Goal: Task Accomplishment & Management: Complete application form

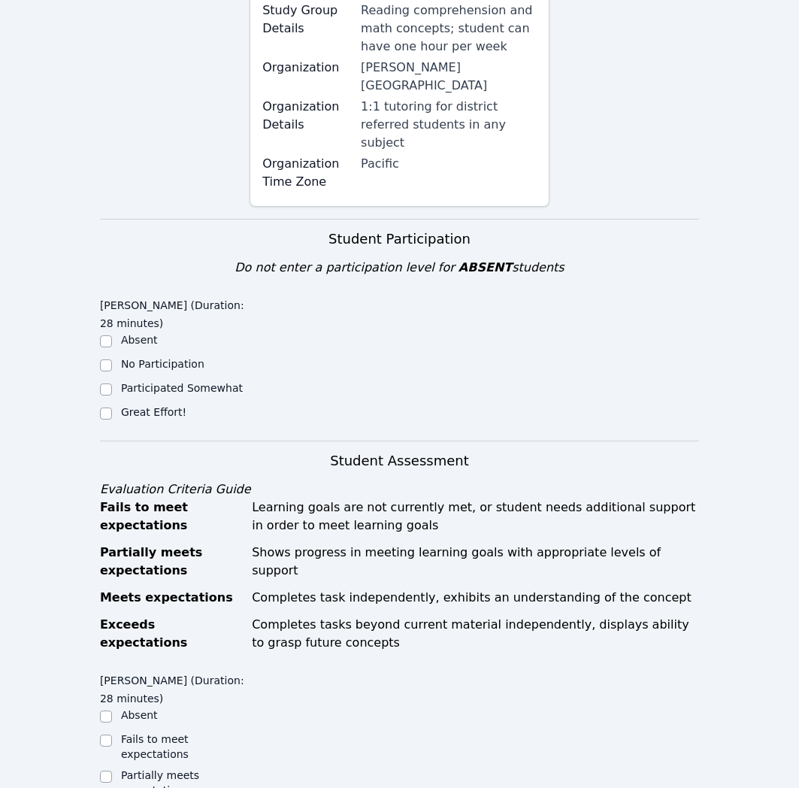
scroll to position [291, 0]
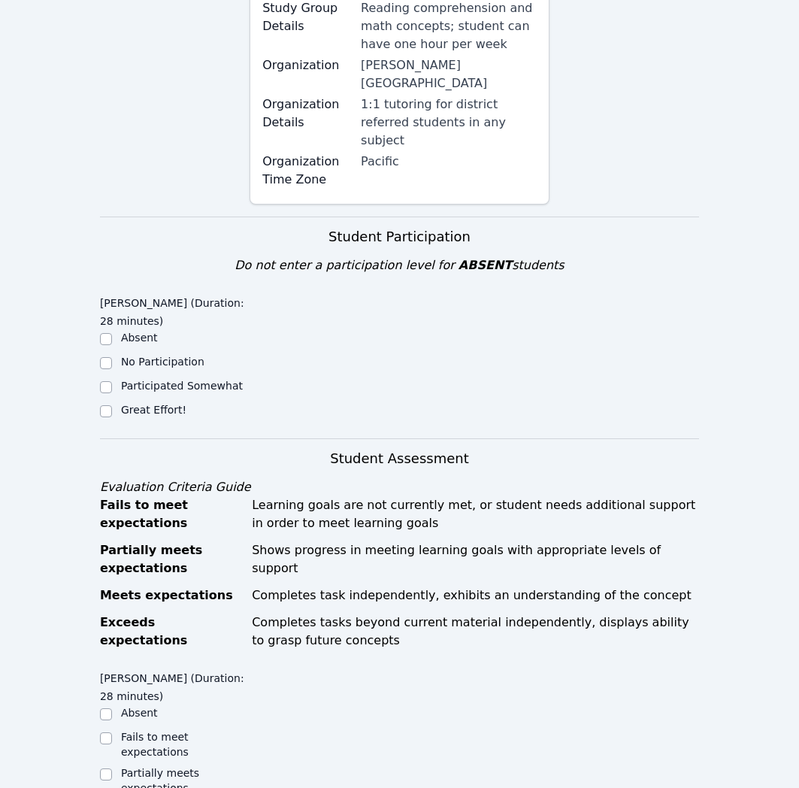
click at [147, 410] on label "Great Effort!" at bounding box center [153, 410] width 65 height 12
click at [112, 410] on input "Great Effort!" at bounding box center [106, 411] width 12 height 12
checkbox input "true"
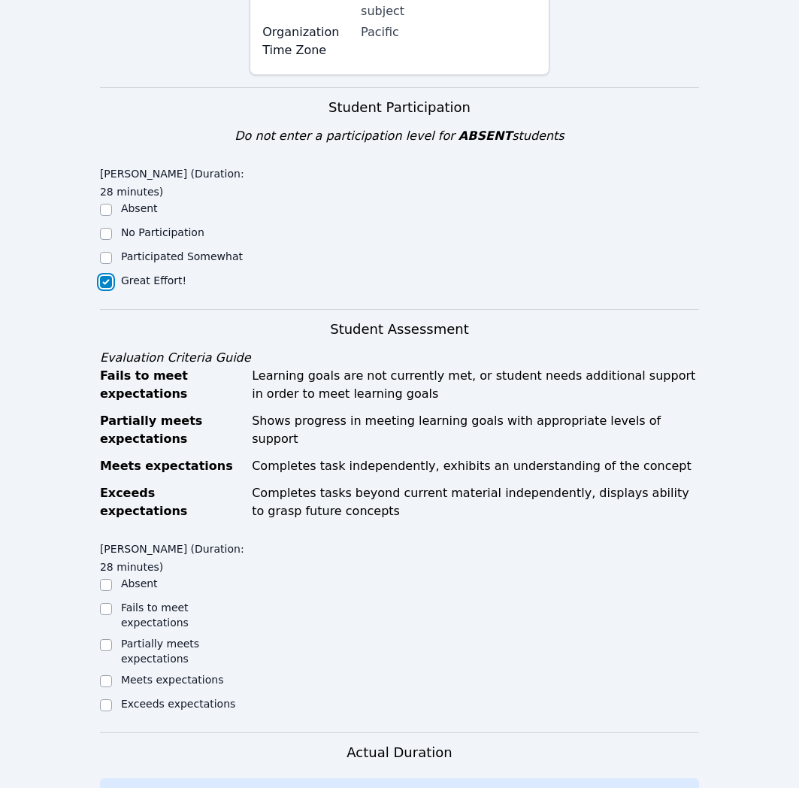
scroll to position [603, 0]
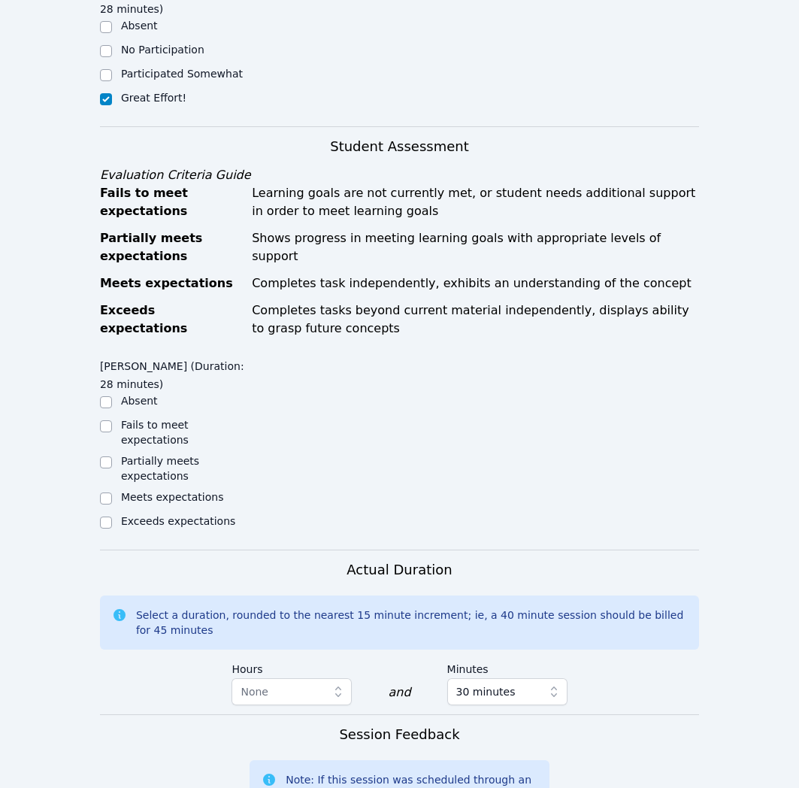
click at [165, 495] on label "Meets expectations" at bounding box center [172, 497] width 103 height 12
click at [112, 495] on input "Meets expectations" at bounding box center [106, 498] width 12 height 12
checkbox input "true"
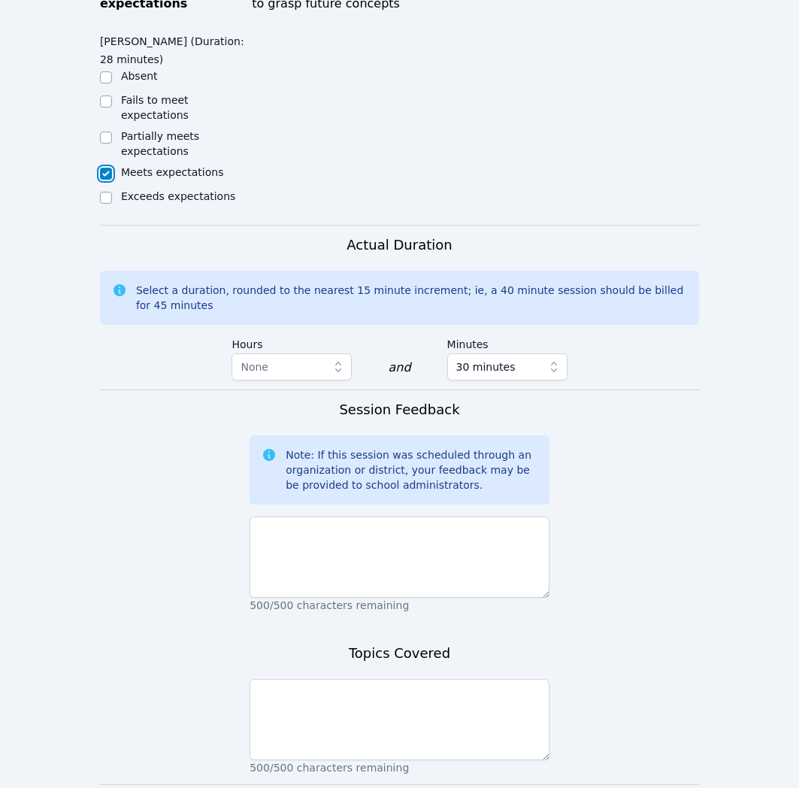
scroll to position [928, 0]
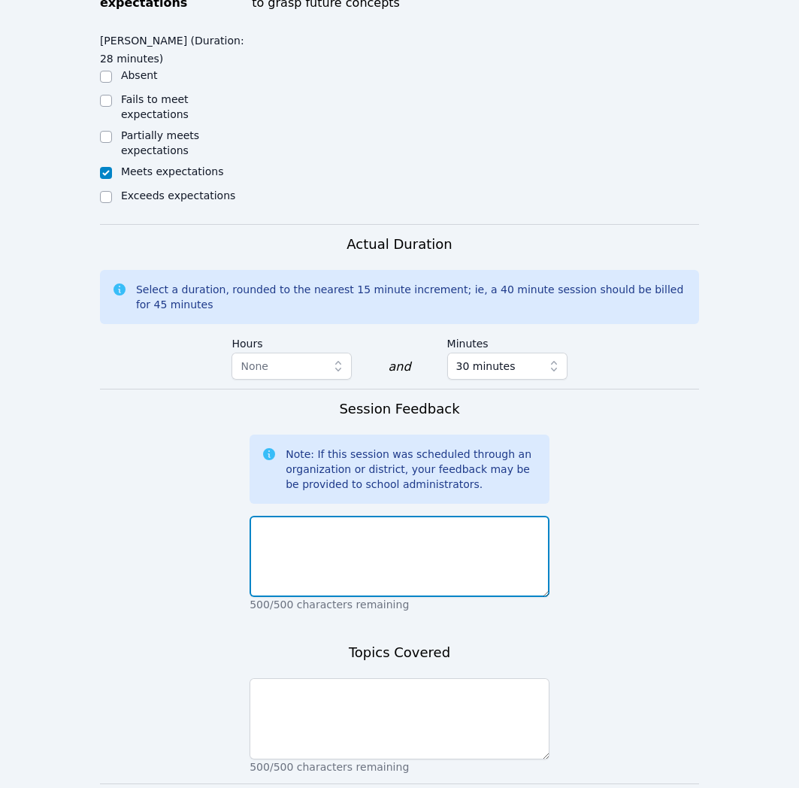
click at [484, 569] on textarea at bounding box center [400, 556] width 300 height 81
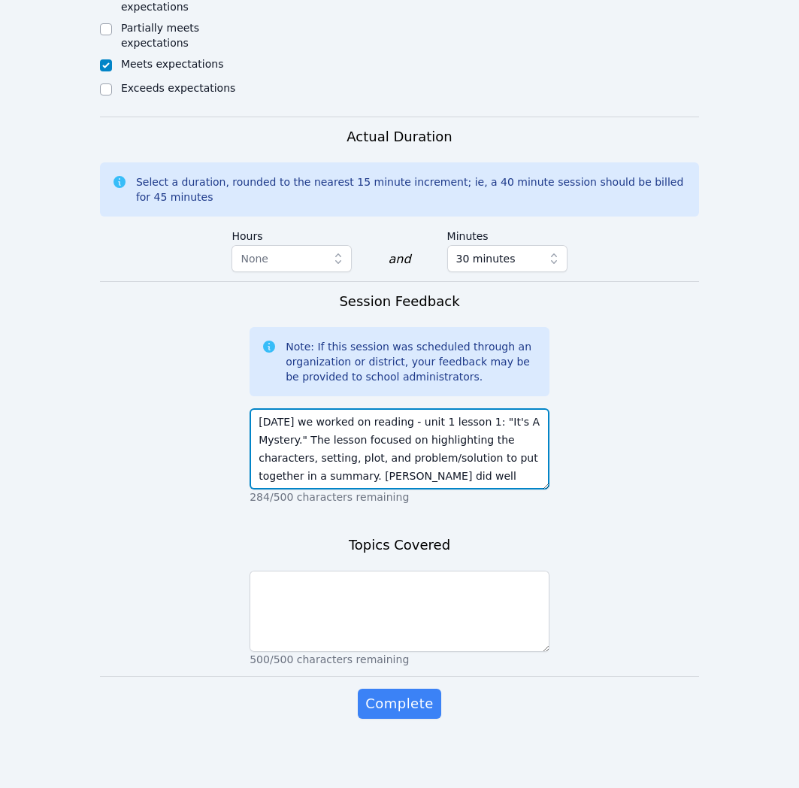
scroll to position [11, 0]
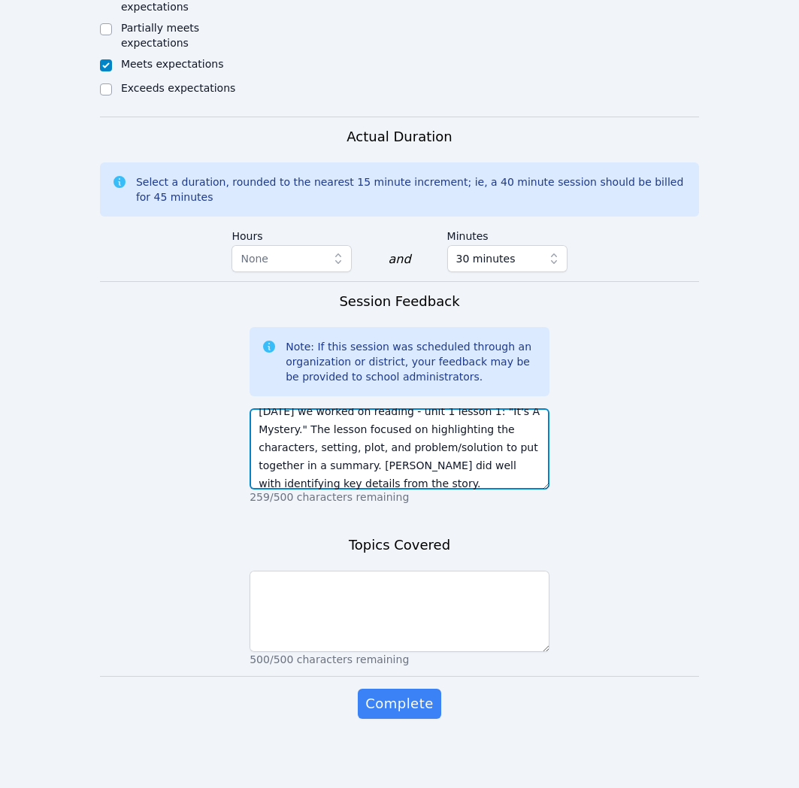
type textarea "[DATE] we worked on reading - unit 1 lesson 1: "It's A Mystery." The lesson foc…"
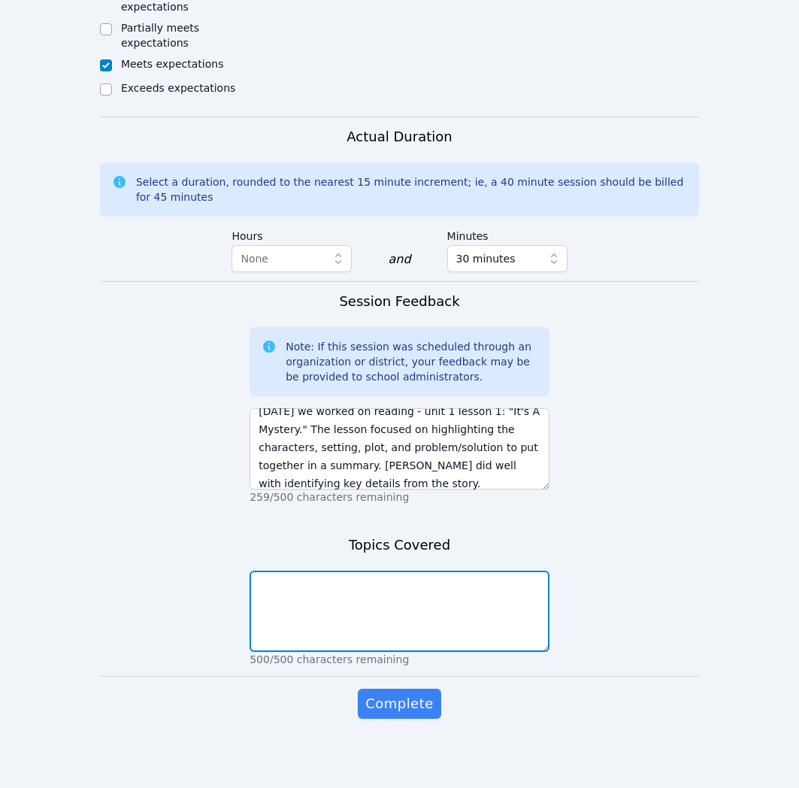
click at [452, 615] on textarea at bounding box center [400, 611] width 300 height 81
type textarea "R"
type textarea "ELA - unit 1 lesson 1 - "It's A Mystery""
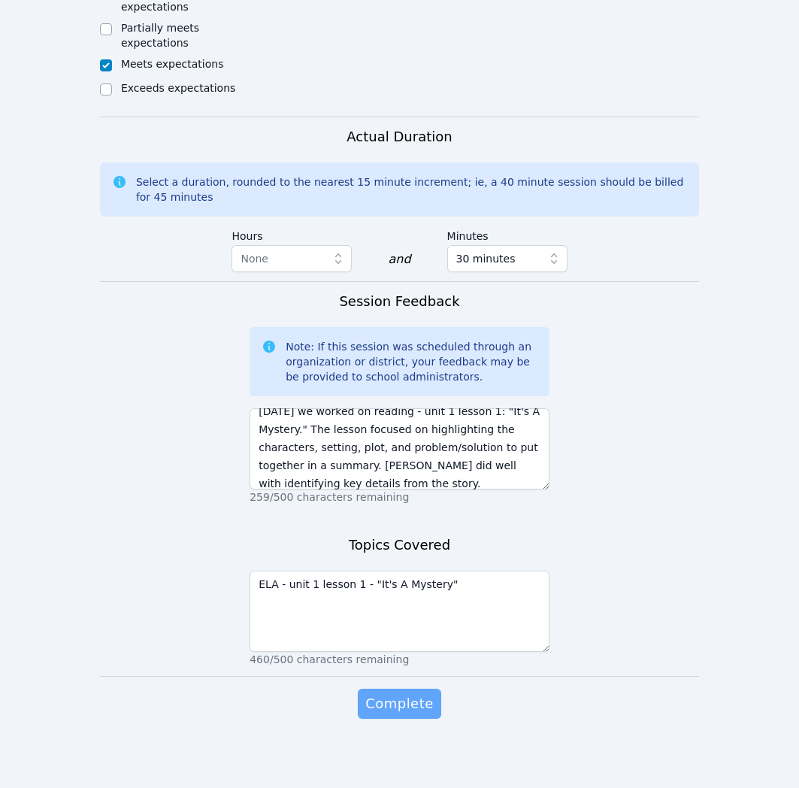
click at [415, 699] on span "Complete" at bounding box center [399, 703] width 68 height 21
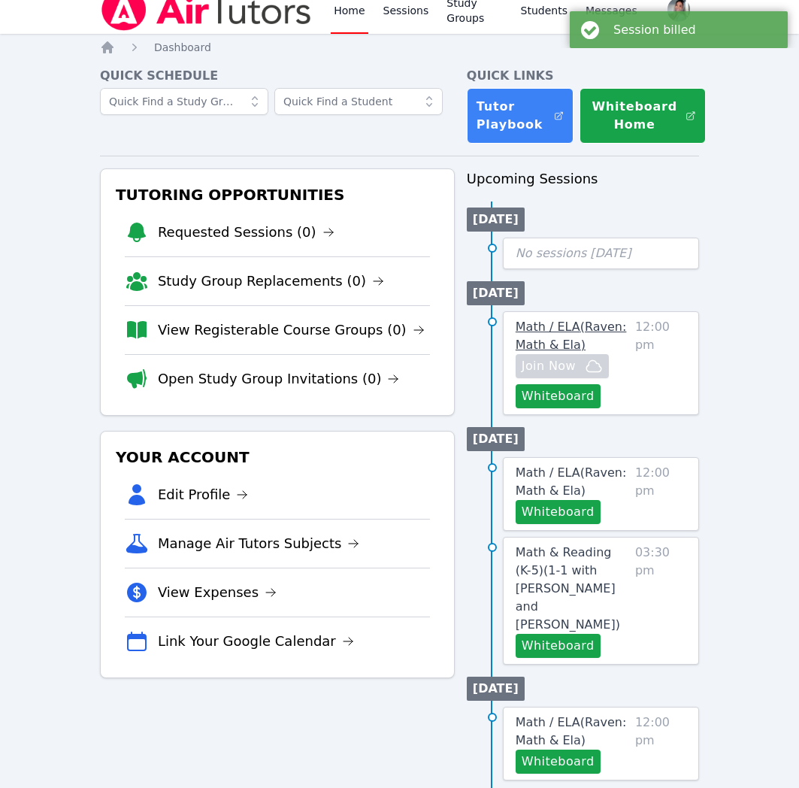
scroll to position [16, 0]
